Goal: Task Accomplishment & Management: Manage account settings

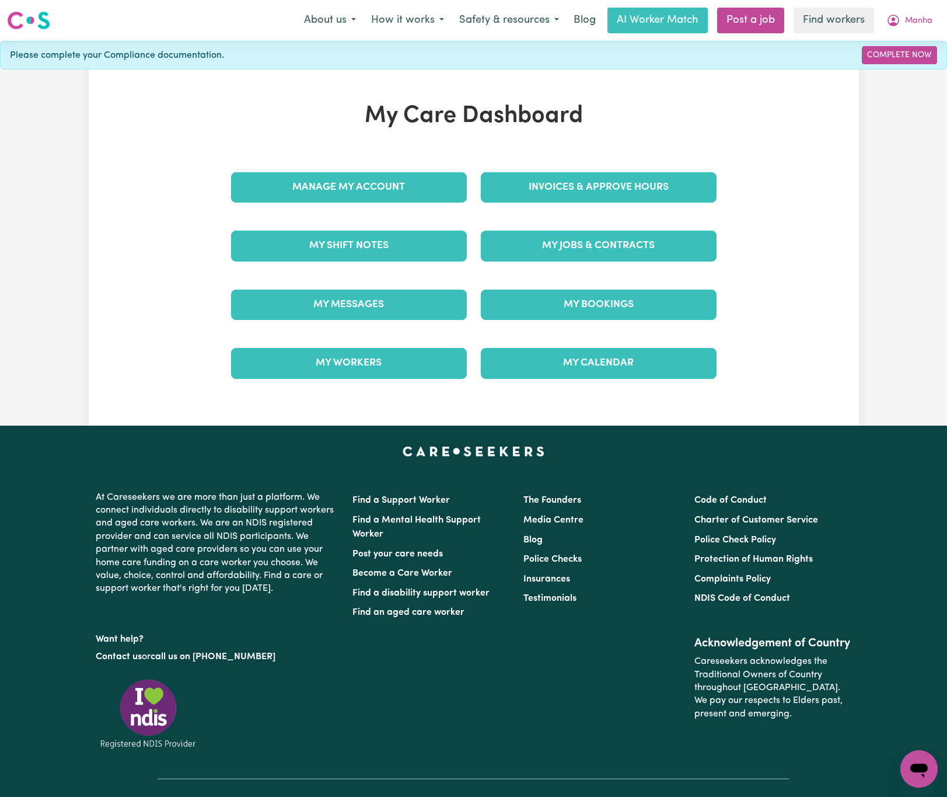
drag, startPoint x: 233, startPoint y: 106, endPoint x: 239, endPoint y: 114, distance: 10.0
click at [233, 106] on h1 "My Care Dashboard" at bounding box center [474, 116] width 500 height 28
click at [630, 187] on link "Invoices & Approve Hours" at bounding box center [599, 187] width 236 height 30
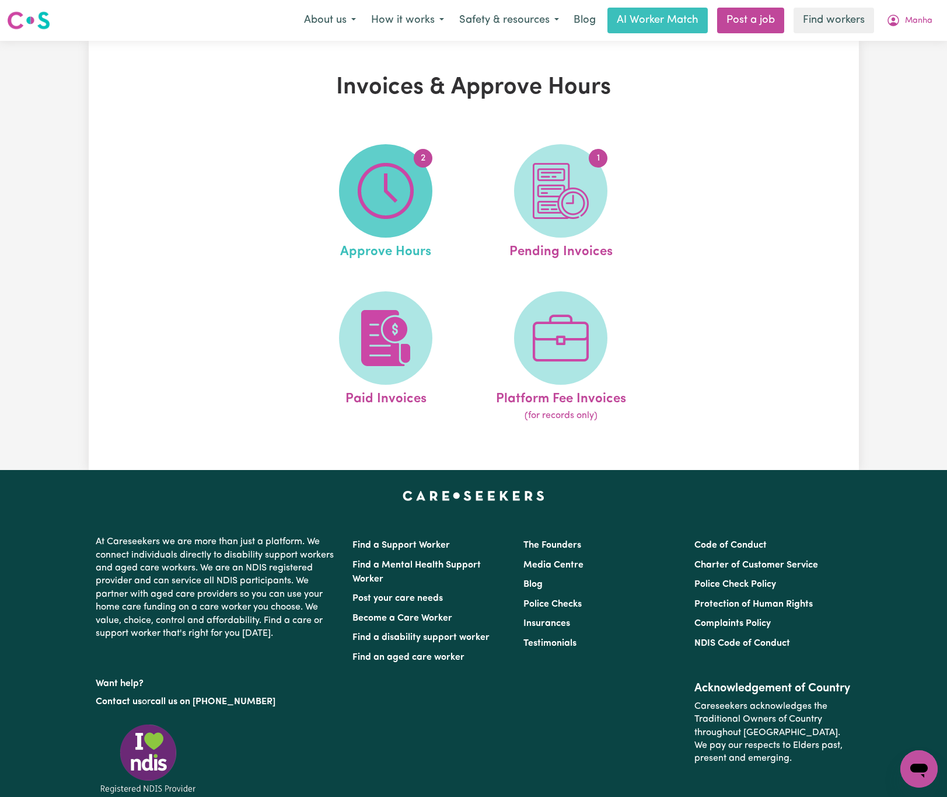
click at [352, 163] on span "2" at bounding box center [385, 190] width 93 height 93
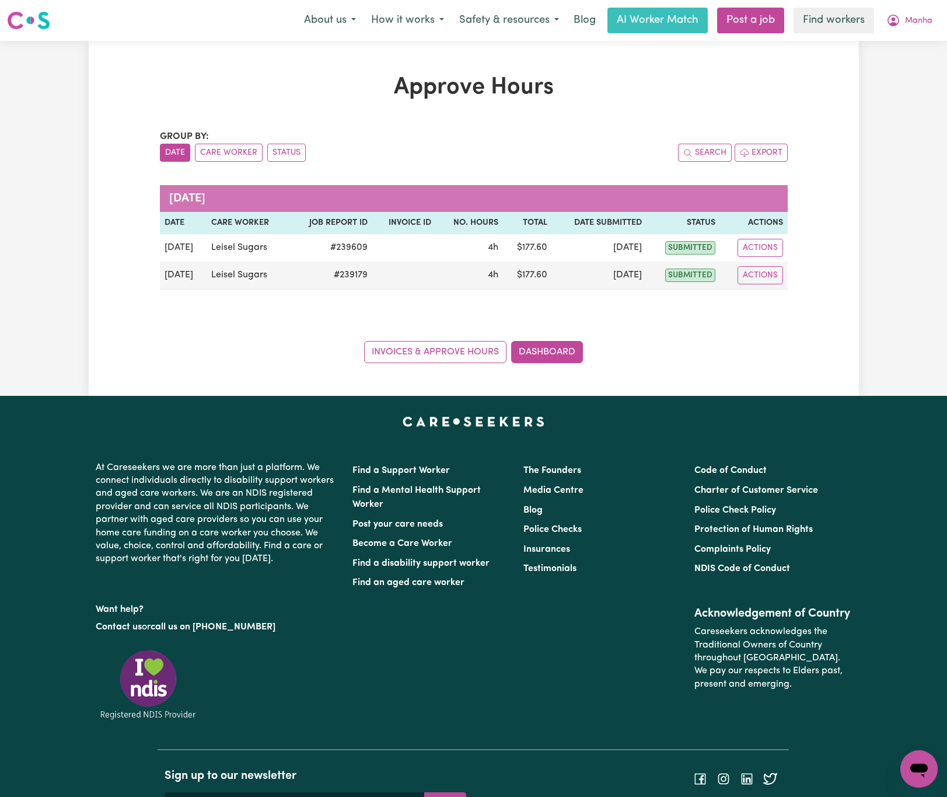
click at [229, 137] on div "Group by: Date Care Worker Status" at bounding box center [317, 146] width 314 height 32
click at [239, 146] on button "Care Worker" at bounding box center [229, 153] width 68 height 18
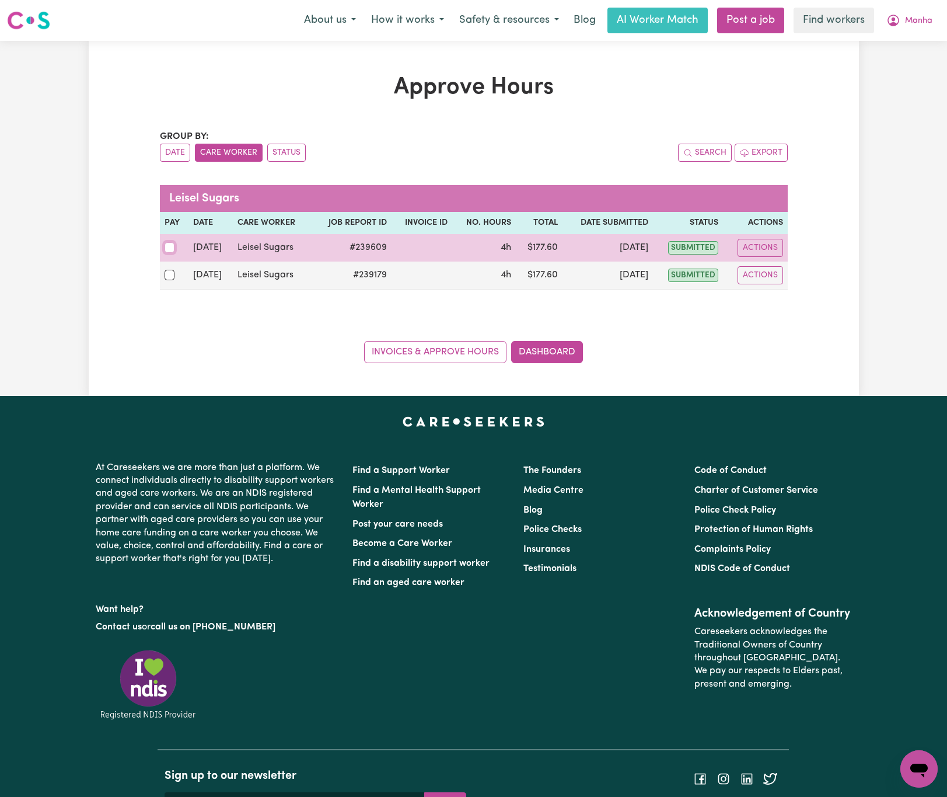
click at [166, 249] on input "checkbox" at bounding box center [170, 247] width 11 height 11
checkbox input "true"
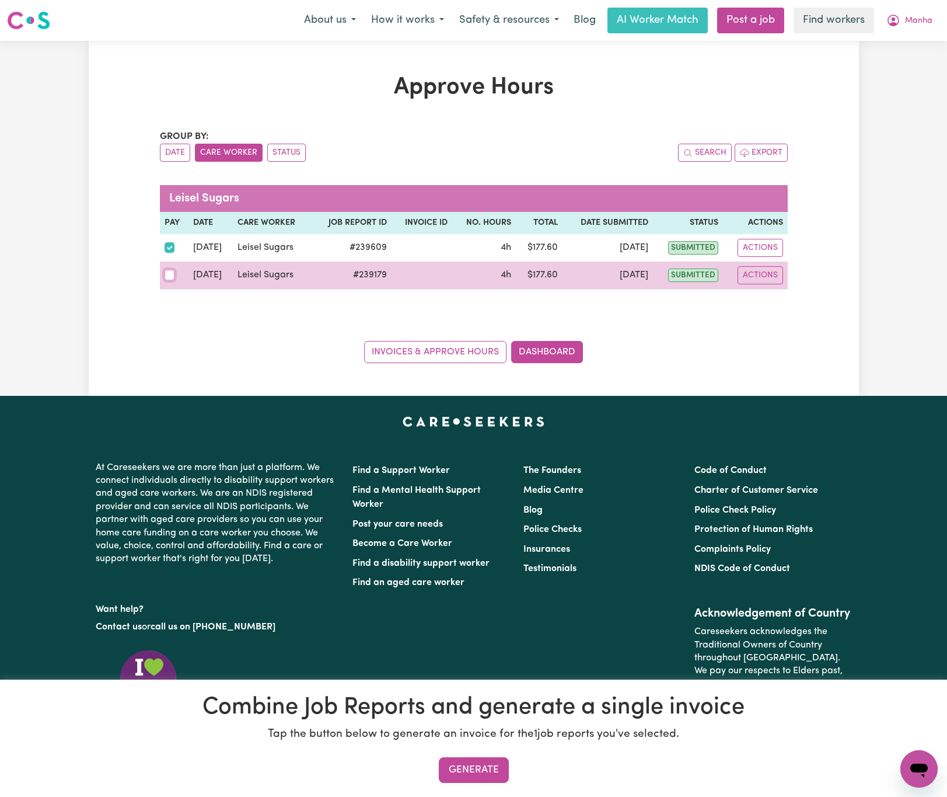
click at [169, 271] on input "checkbox" at bounding box center [170, 275] width 11 height 11
checkbox input "true"
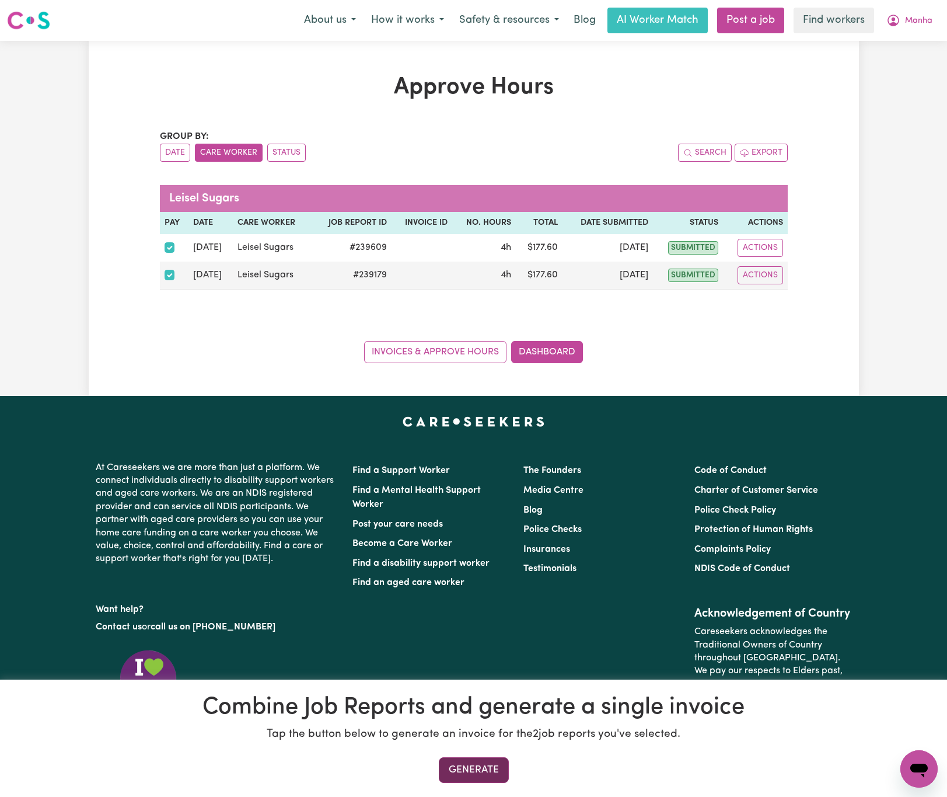
click at [486, 766] on button "Generate" at bounding box center [474, 770] width 70 height 26
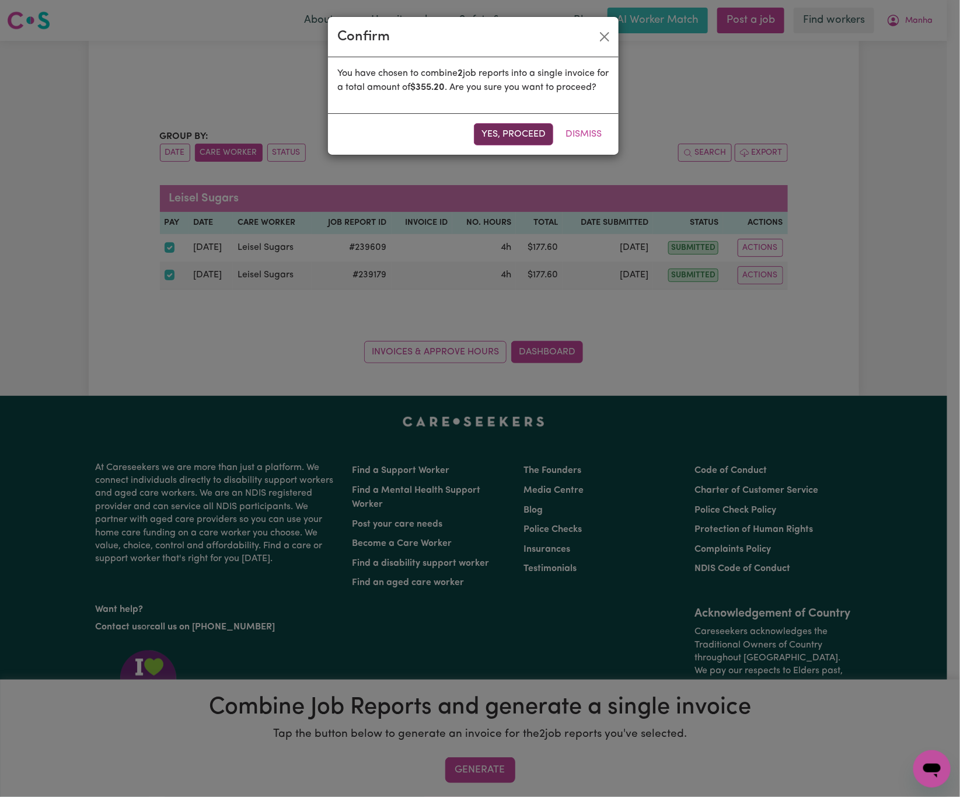
click at [489, 145] on button "Yes, proceed" at bounding box center [513, 134] width 79 height 22
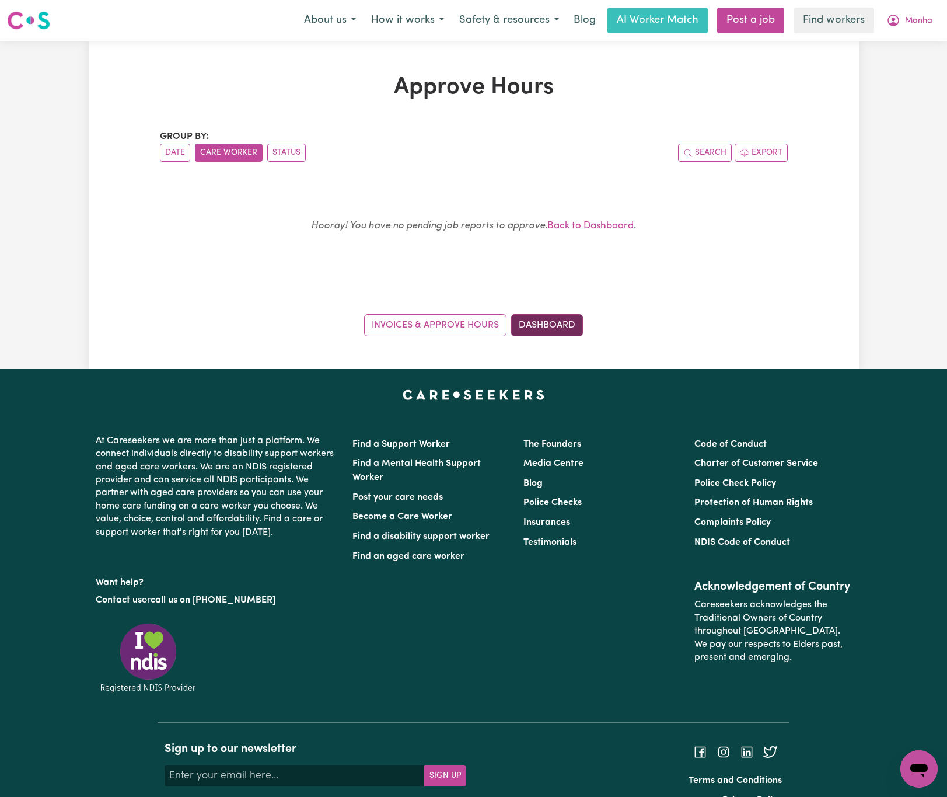
click at [555, 326] on link "Dashboard" at bounding box center [547, 325] width 72 height 22
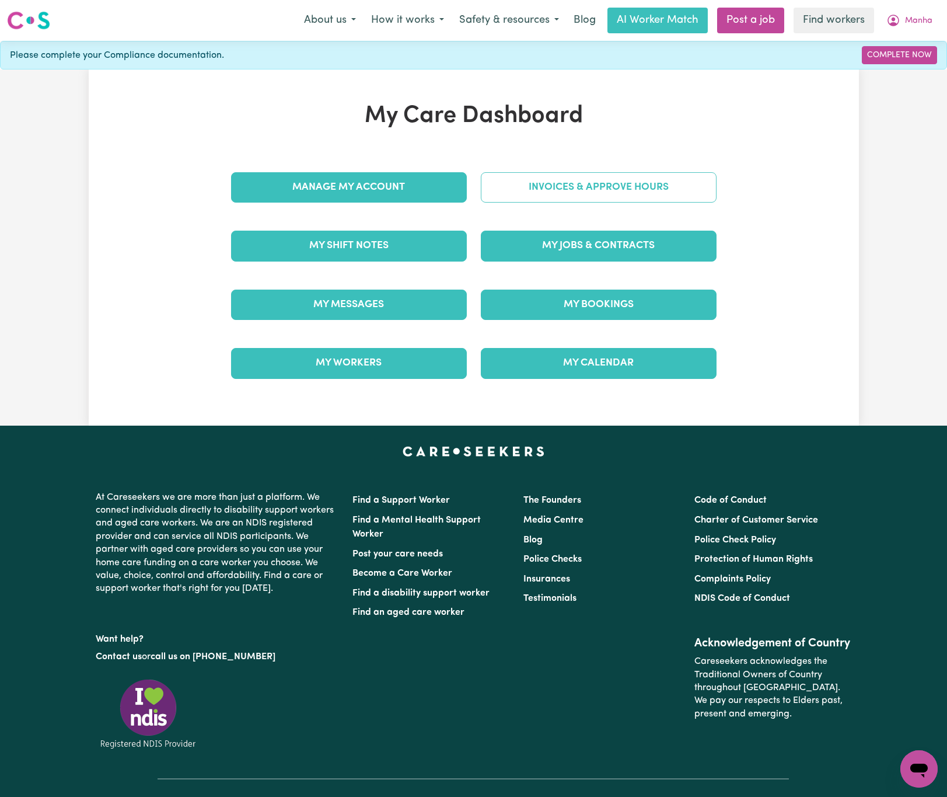
click at [565, 198] on link "Invoices & Approve Hours" at bounding box center [599, 187] width 236 height 30
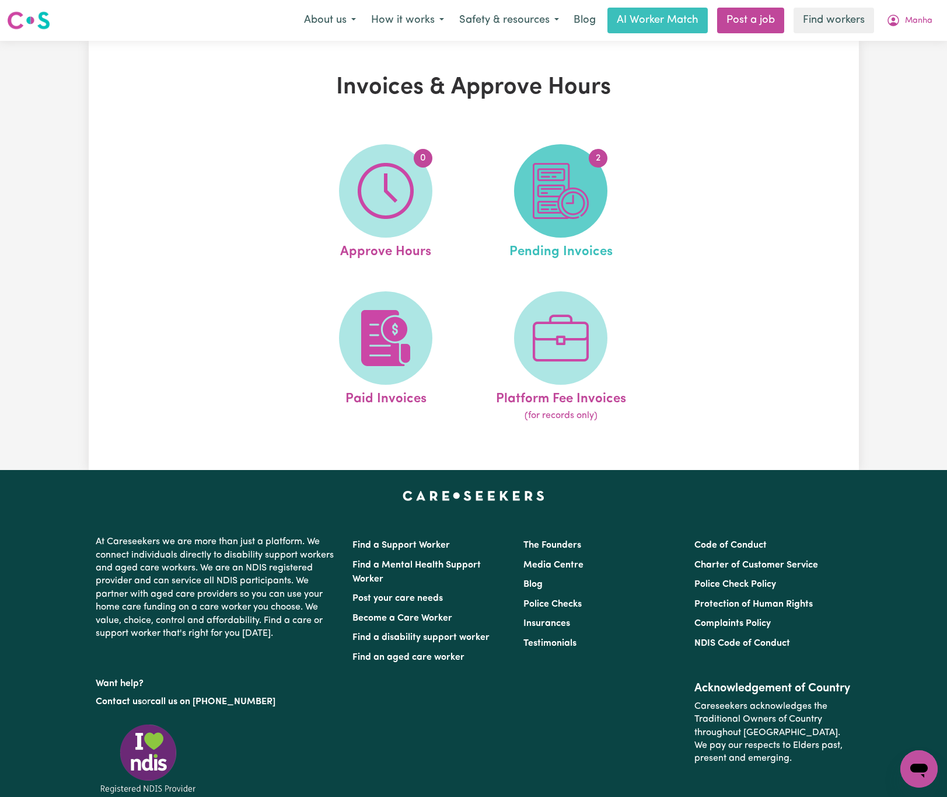
click at [572, 204] on img at bounding box center [561, 191] width 56 height 56
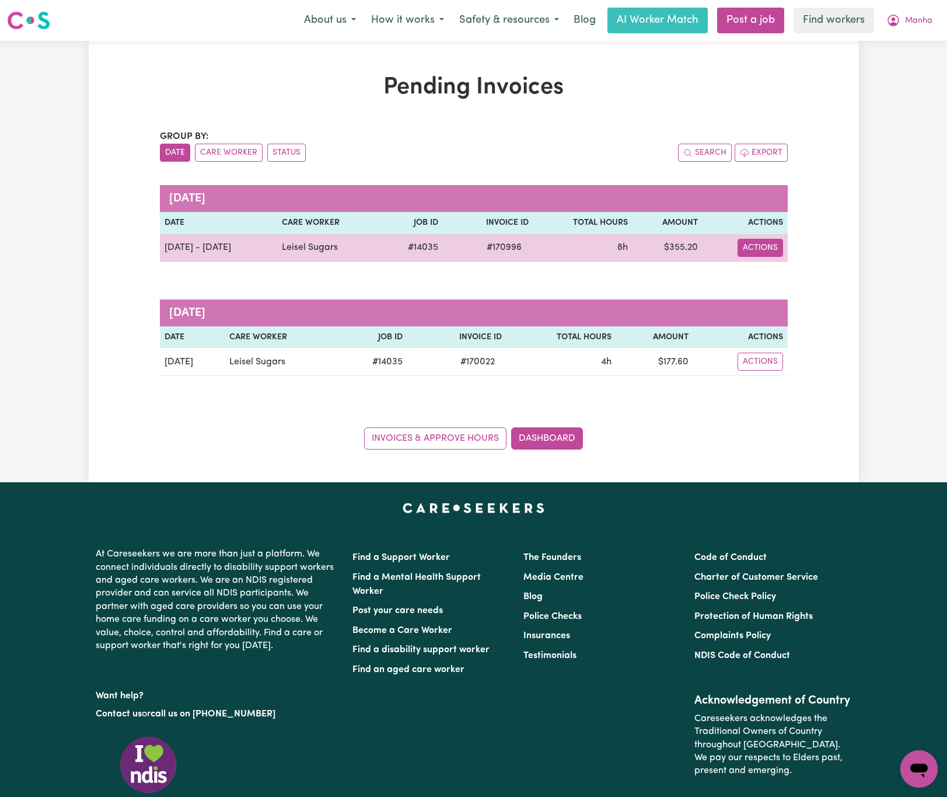
click at [753, 247] on button "Actions" at bounding box center [761, 248] width 46 height 18
click at [762, 277] on link "Download Invoice" at bounding box center [791, 275] width 107 height 23
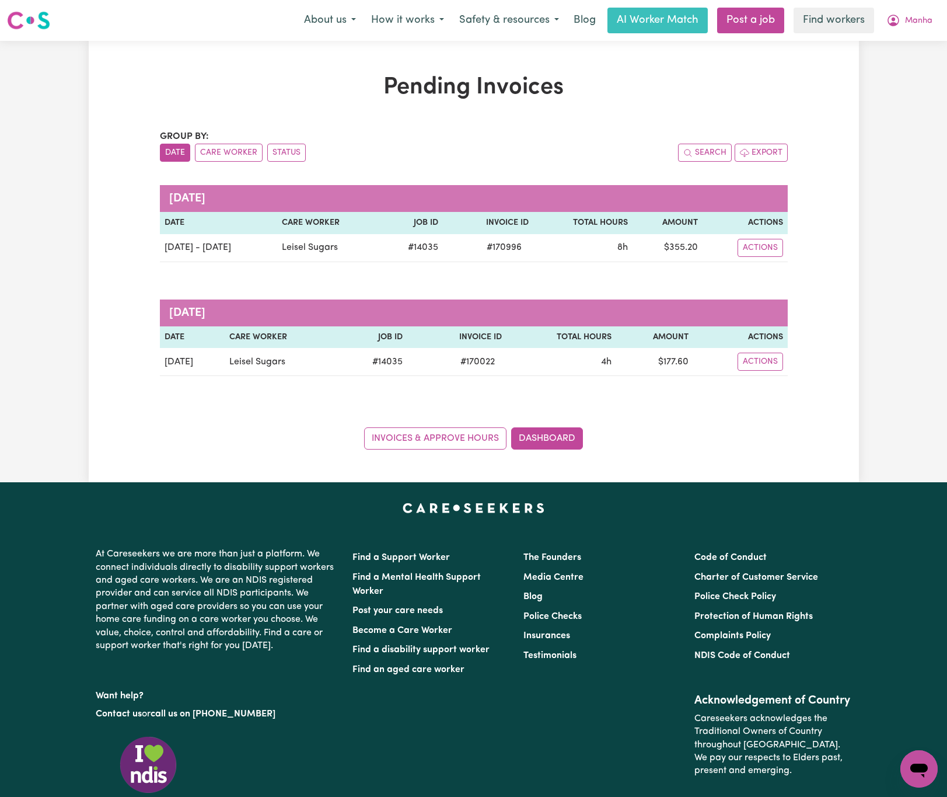
click at [86, 169] on div "Pending Invoices Group by: Date Care Worker Status Search Export [DATE] Date Ca…" at bounding box center [473, 261] width 947 height 441
click at [938, 21] on button "Manha" at bounding box center [909, 20] width 61 height 25
click at [917, 42] on link "My Dashboard" at bounding box center [893, 45] width 92 height 22
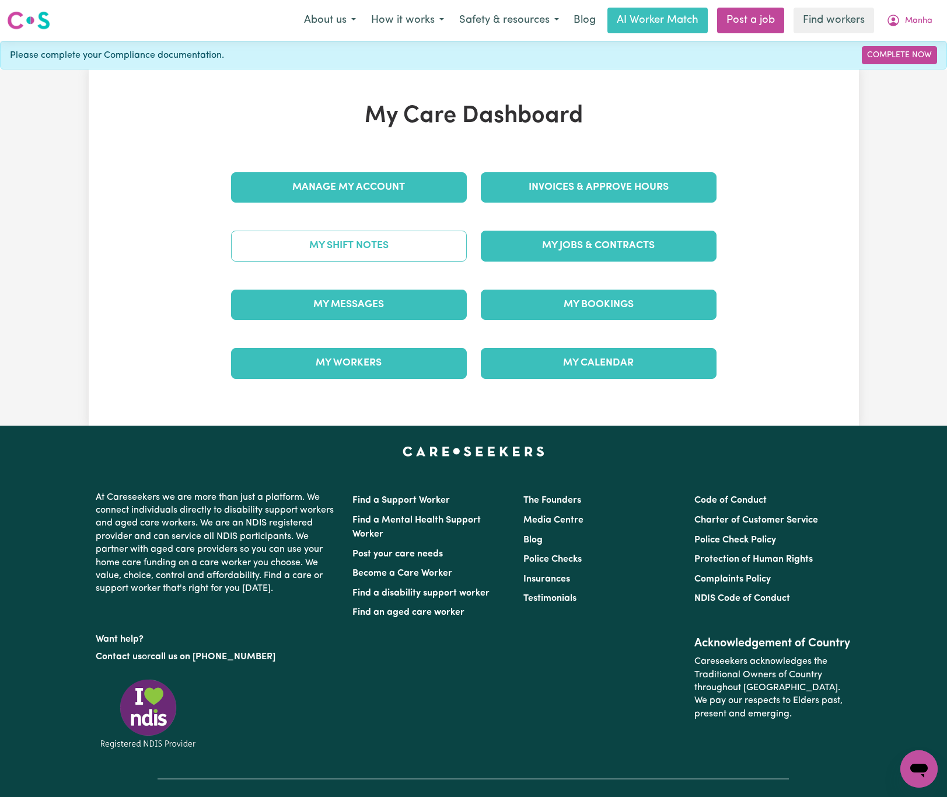
click at [417, 239] on link "My Shift Notes" at bounding box center [349, 245] width 236 height 30
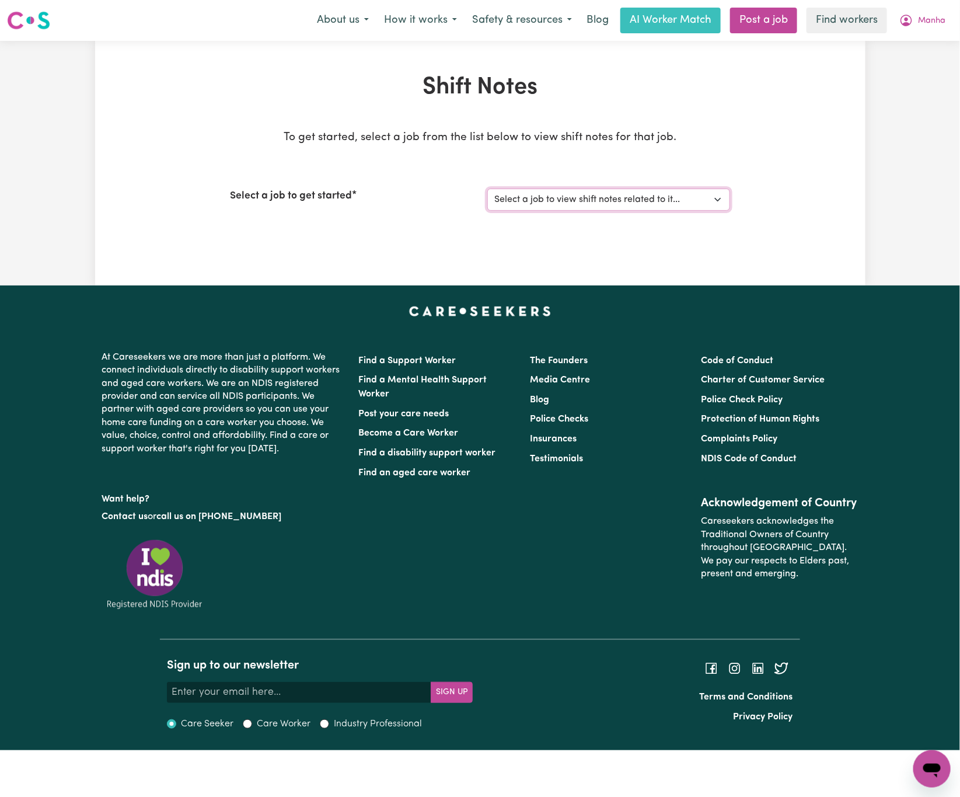
click at [610, 198] on select "Select a job to view shift notes related to it... [DEMOGRAPHIC_DATA] Support Wo…" at bounding box center [608, 199] width 243 height 22
select select "14035"
click at [487, 188] on select "Select a job to view shift notes related to it... [DEMOGRAPHIC_DATA] Support Wo…" at bounding box center [608, 199] width 243 height 22
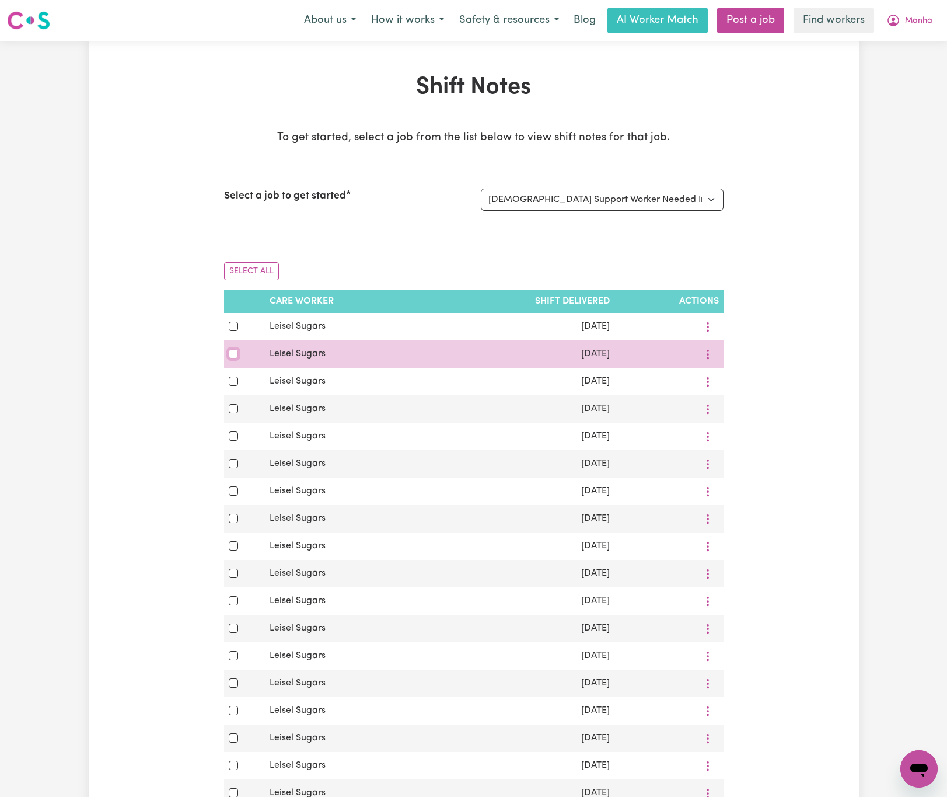
drag, startPoint x: 233, startPoint y: 356, endPoint x: 235, endPoint y: 344, distance: 12.5
click at [233, 355] on input "checkbox" at bounding box center [233, 353] width 9 height 9
checkbox input "true"
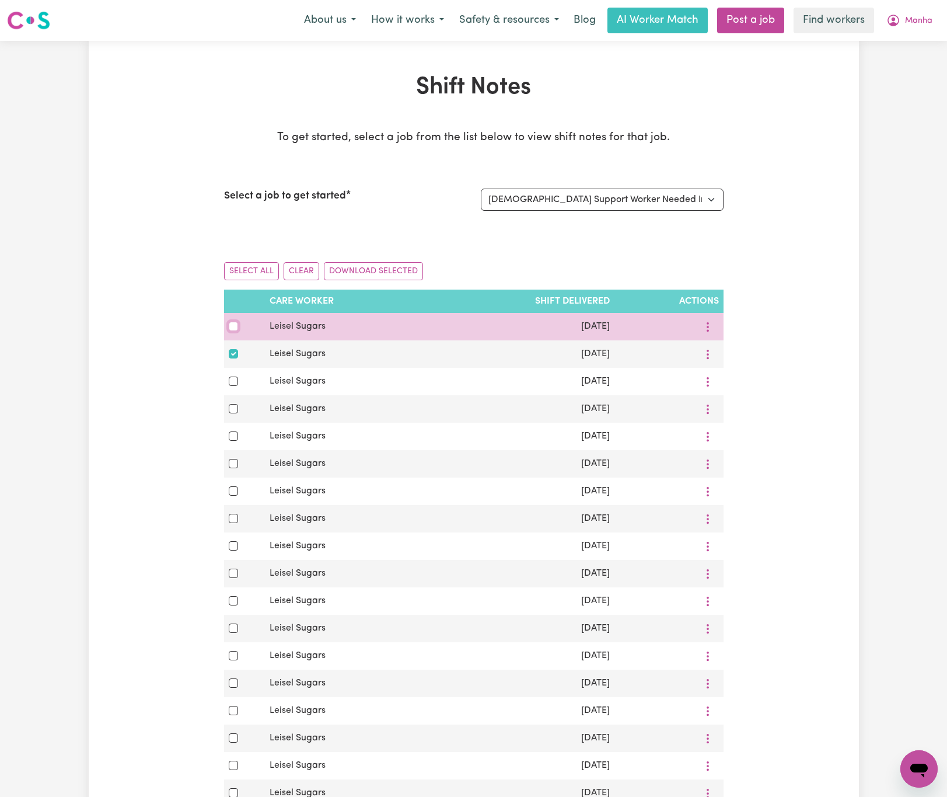
click at [233, 328] on input "checkbox" at bounding box center [233, 326] width 9 height 9
checkbox input "true"
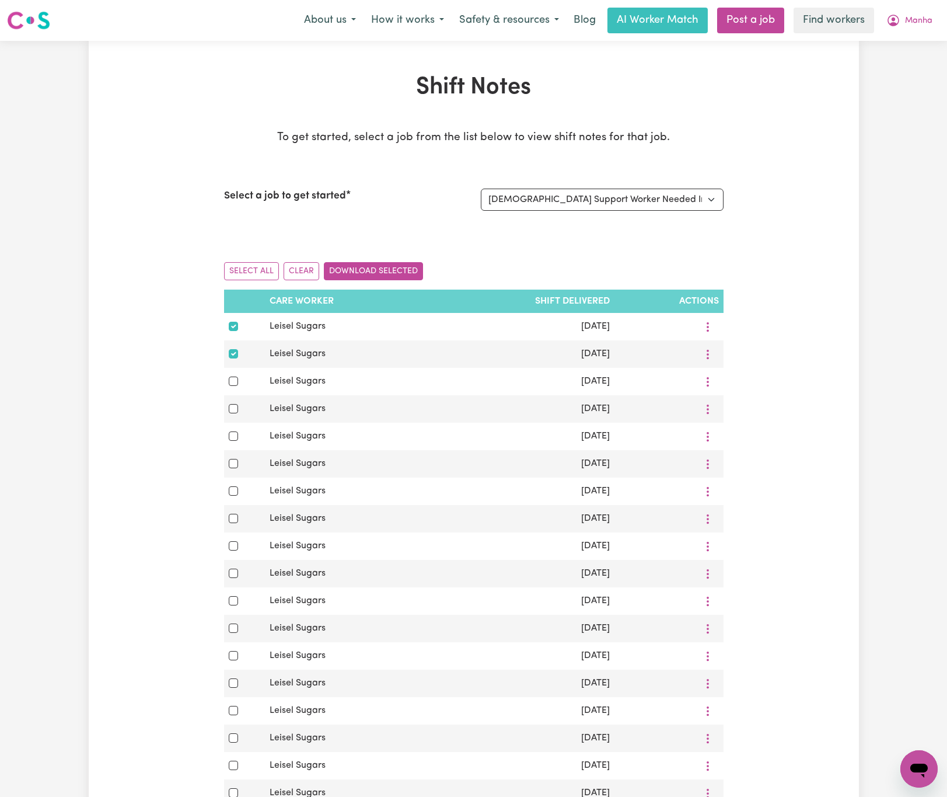
click at [379, 268] on button "Download Selected" at bounding box center [373, 271] width 99 height 18
click at [911, 8] on div "About us How it works Safety & resources Blog AI Worker Match Post a job Find w…" at bounding box center [618, 21] width 644 height 26
click at [907, 19] on span "Manha" at bounding box center [918, 21] width 27 height 13
click at [896, 65] on link "Logout" at bounding box center [893, 67] width 92 height 22
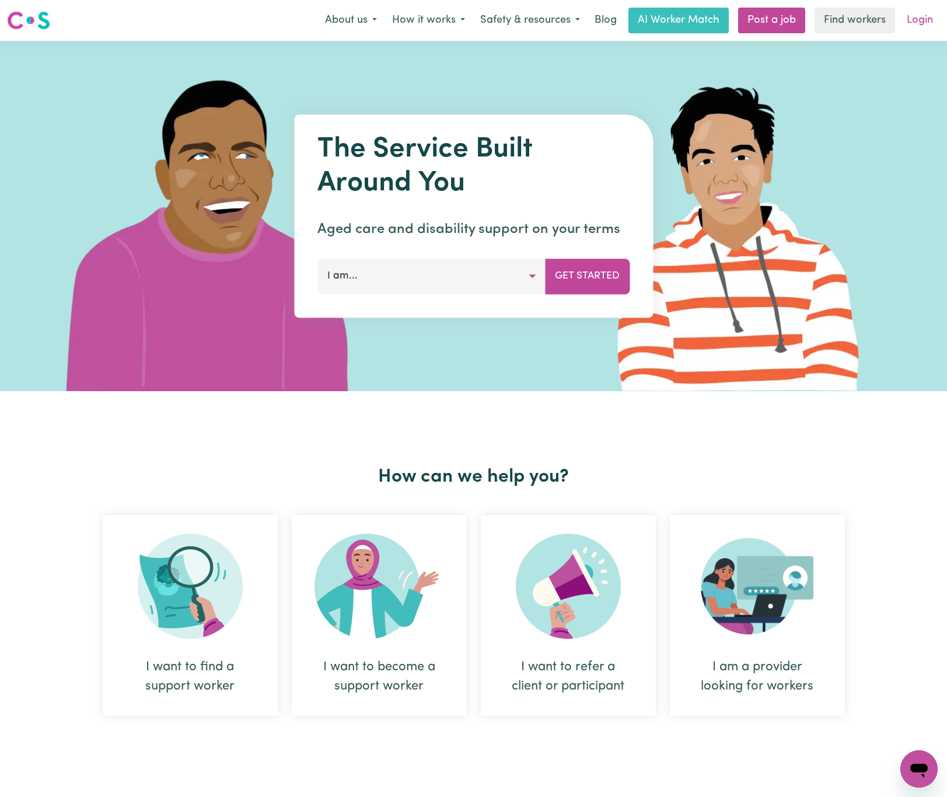
click at [933, 12] on link "Login" at bounding box center [920, 21] width 40 height 26
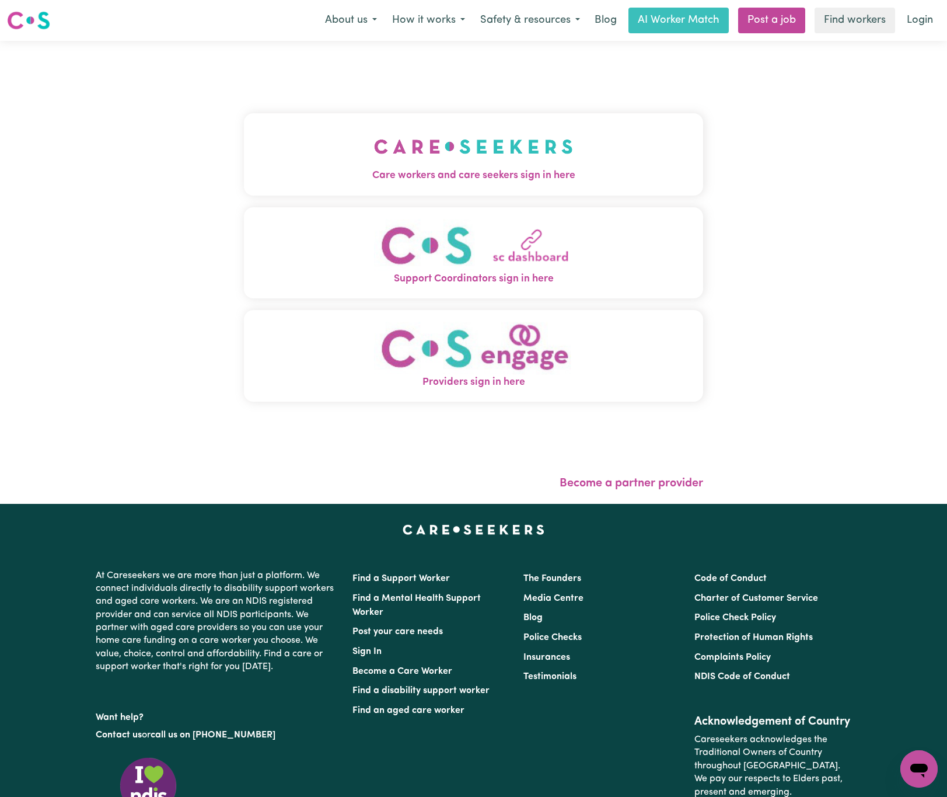
click at [513, 161] on img "Care workers and care seekers sign in here" at bounding box center [473, 146] width 199 height 43
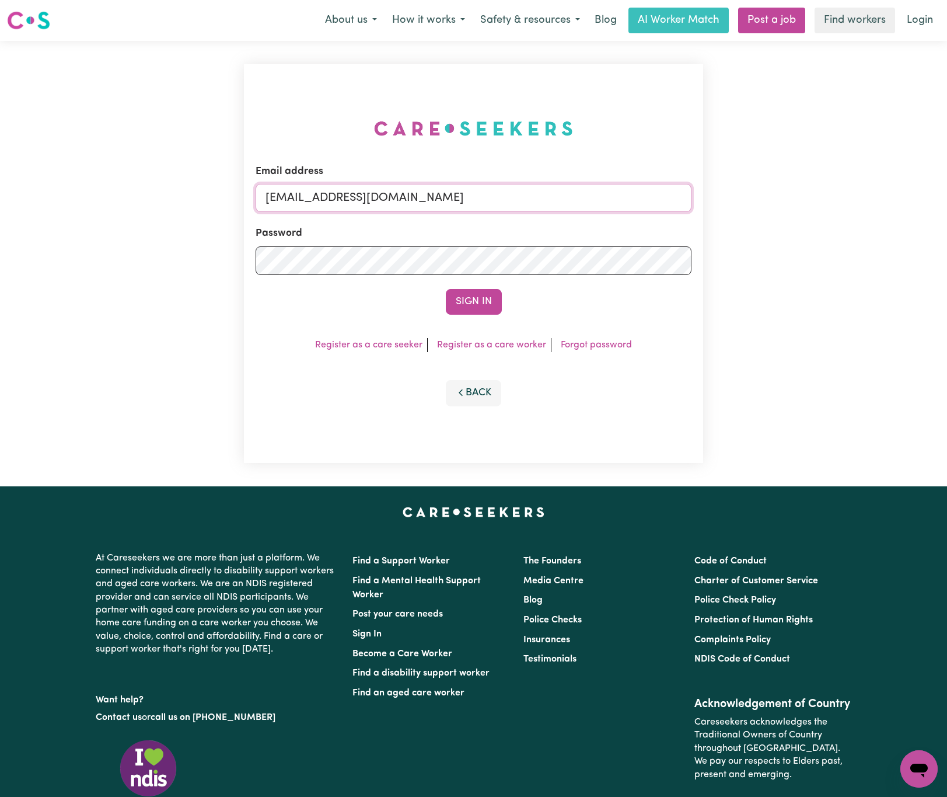
drag, startPoint x: 323, startPoint y: 197, endPoint x: 886, endPoint y: 196, distance: 563.7
click at [886, 195] on div "Email address [EMAIL_ADDRESS][DOMAIN_NAME] Password Sign In Register as a care …" at bounding box center [473, 263] width 947 height 445
paste input "ArhamCarewings"
type input "[EMAIL_ADDRESS][DOMAIN_NAME]"
click at [446, 289] on button "Sign In" at bounding box center [474, 302] width 56 height 26
